Goal: Information Seeking & Learning: Learn about a topic

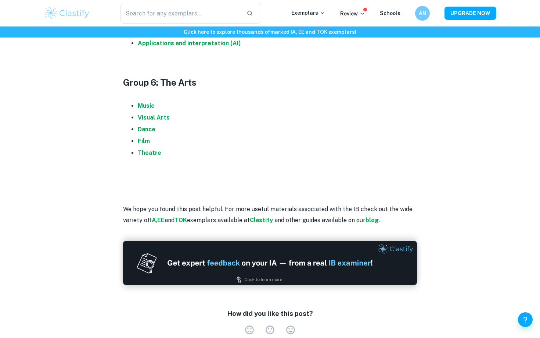
scroll to position [575, 0]
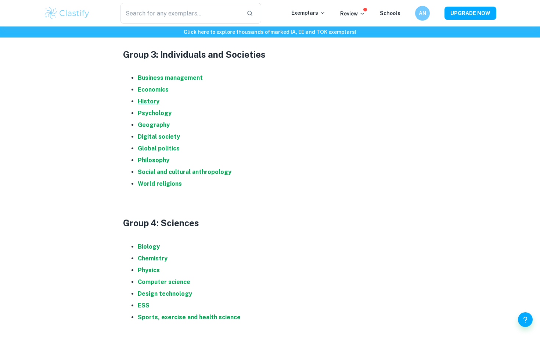
click at [154, 99] on strong "History" at bounding box center [149, 101] width 22 height 7
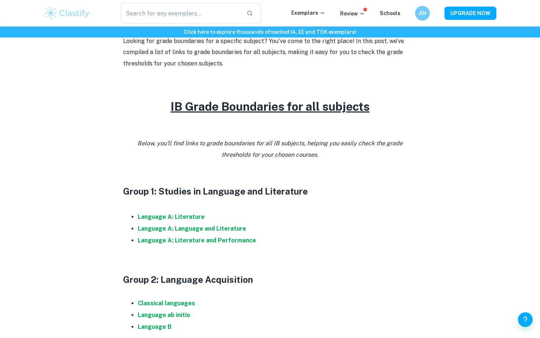
scroll to position [321, 0]
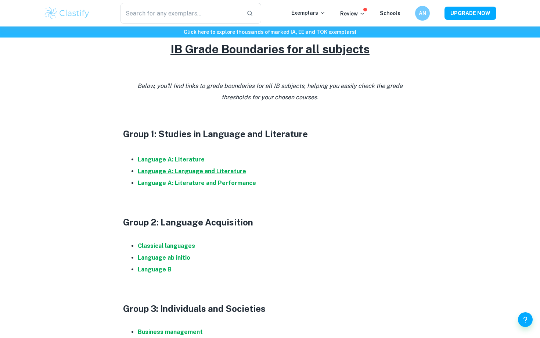
click at [204, 169] on strong "Language A: Language and Literature" at bounding box center [192, 171] width 108 height 7
click at [359, 140] on h3 "Group 1: Studies in Language and Literature" at bounding box center [270, 133] width 294 height 13
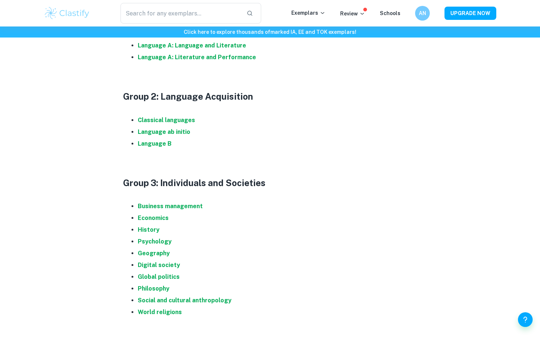
scroll to position [611, 0]
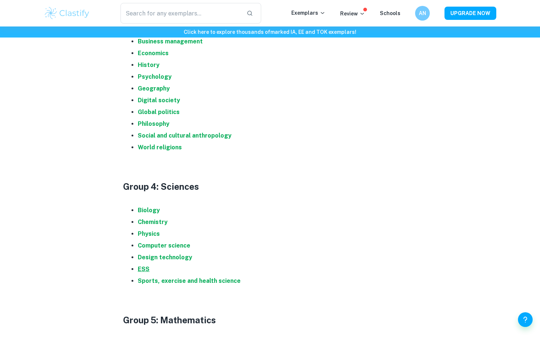
click at [142, 268] on strong "ESS" at bounding box center [144, 268] width 12 height 7
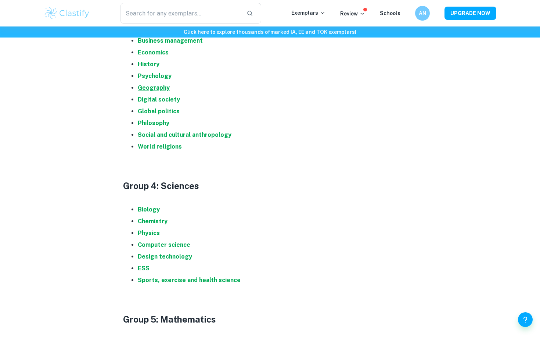
click at [146, 88] on strong "Geography" at bounding box center [154, 87] width 32 height 7
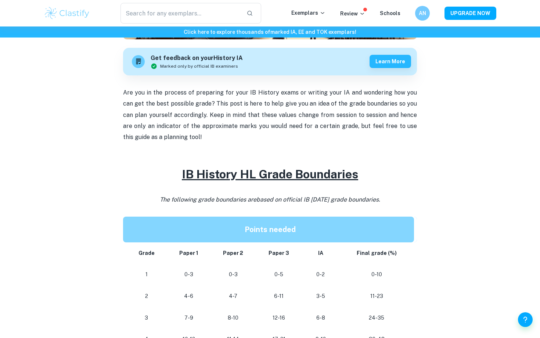
scroll to position [345, 0]
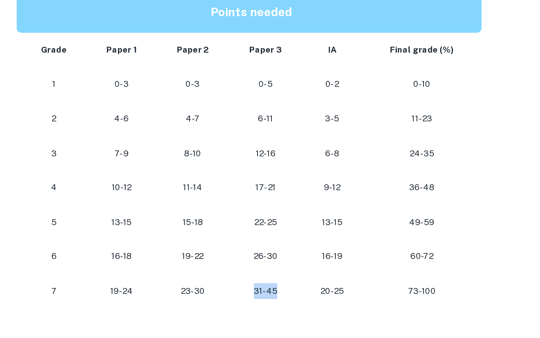
drag, startPoint x: 287, startPoint y: 277, endPoint x: 270, endPoint y: 273, distance: 17.4
click at [269, 273] on td "31-45" at bounding box center [279, 271] width 46 height 22
drag, startPoint x: 273, startPoint y: 248, endPoint x: 291, endPoint y: 248, distance: 18.0
click at [291, 248] on p "26-30" at bounding box center [279, 249] width 34 height 10
click at [269, 282] on h2 at bounding box center [270, 291] width 294 height 18
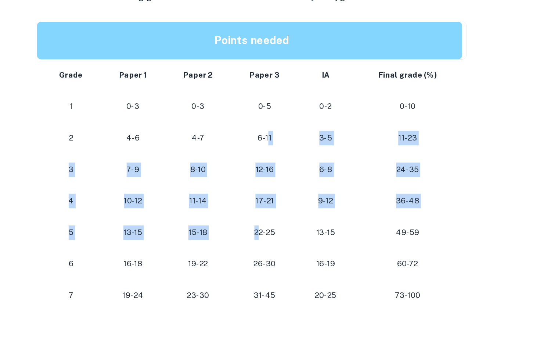
drag, startPoint x: 281, startPoint y: 158, endPoint x: 275, endPoint y: 226, distance: 68.2
click at [275, 226] on tbody "Grade Paper 1 Paper 2 Paper 3 IA Final grade (%) 1 0-3 0-3 0-5 0-2 0-10 2 4-6 4…" at bounding box center [270, 195] width 294 height 172
click at [275, 226] on p "22-25" at bounding box center [279, 228] width 34 height 10
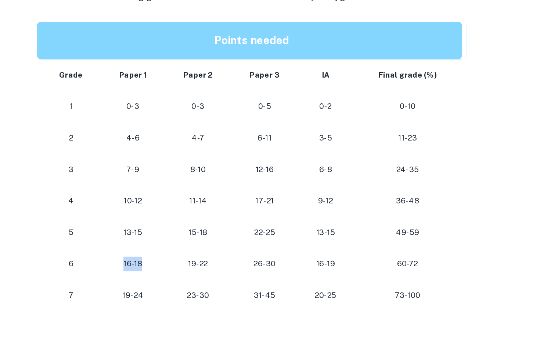
drag, startPoint x: 184, startPoint y: 250, endPoint x: 197, endPoint y: 251, distance: 13.6
click at [197, 251] on p "16-18" at bounding box center [189, 249] width 32 height 10
click at [222, 228] on p "15-18" at bounding box center [233, 228] width 33 height 10
click at [242, 228] on p "15-18" at bounding box center [233, 228] width 33 height 10
drag, startPoint x: 238, startPoint y: 228, endPoint x: 226, endPoint y: 228, distance: 12.1
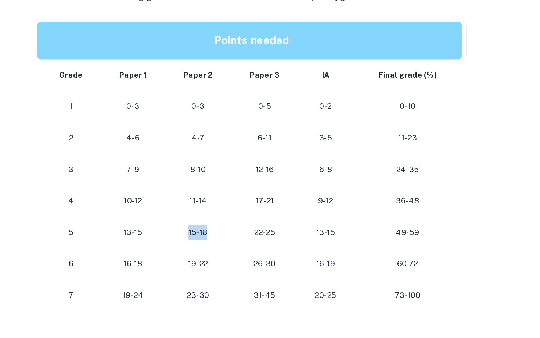
click at [226, 228] on p "15-18" at bounding box center [233, 228] width 33 height 10
drag, startPoint x: 266, startPoint y: 240, endPoint x: 293, endPoint y: 248, distance: 27.7
click at [293, 248] on td "26-30" at bounding box center [279, 249] width 46 height 22
click at [293, 248] on p "26-30" at bounding box center [279, 249] width 34 height 10
drag, startPoint x: 365, startPoint y: 251, endPoint x: 392, endPoint y: 251, distance: 26.8
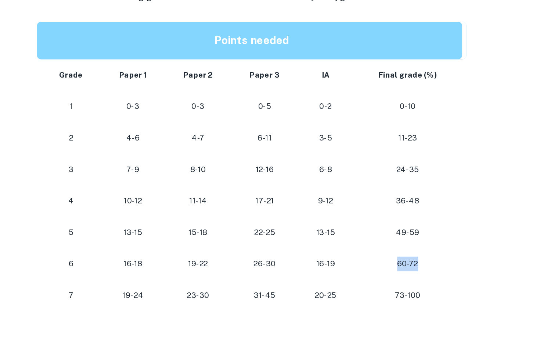
click at [392, 251] on p "60-72" at bounding box center [377, 249] width 63 height 10
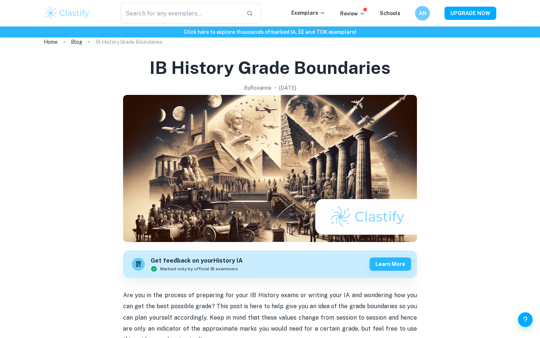
scroll to position [0, 0]
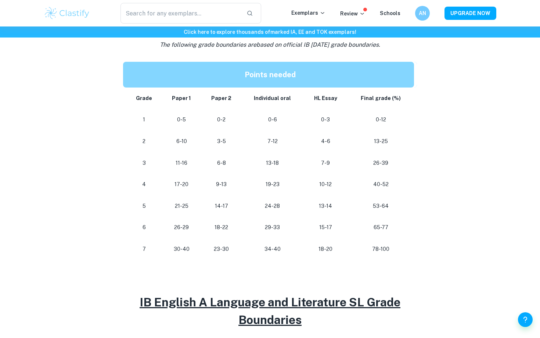
scroll to position [408, 0]
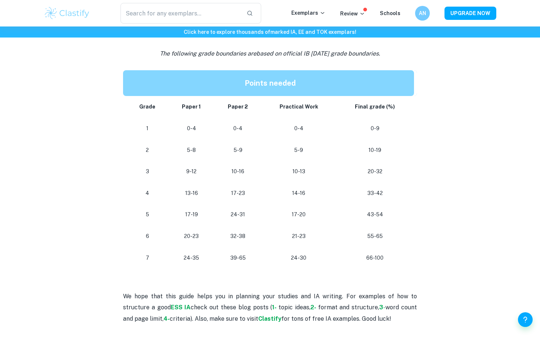
scroll to position [364, 0]
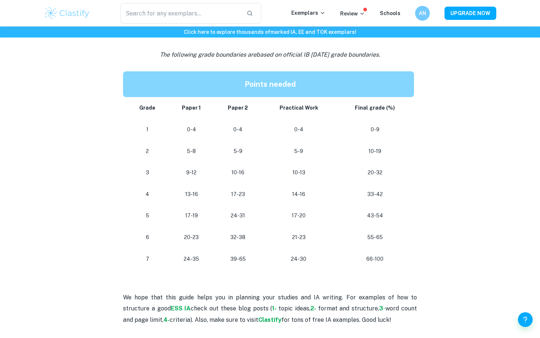
click at [184, 243] on td "20-23" at bounding box center [192, 237] width 46 height 22
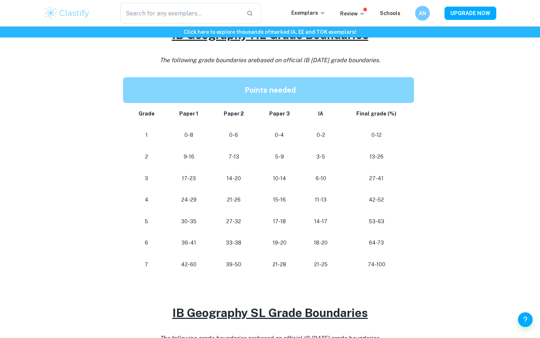
scroll to position [353, 0]
